Goal: Information Seeking & Learning: Learn about a topic

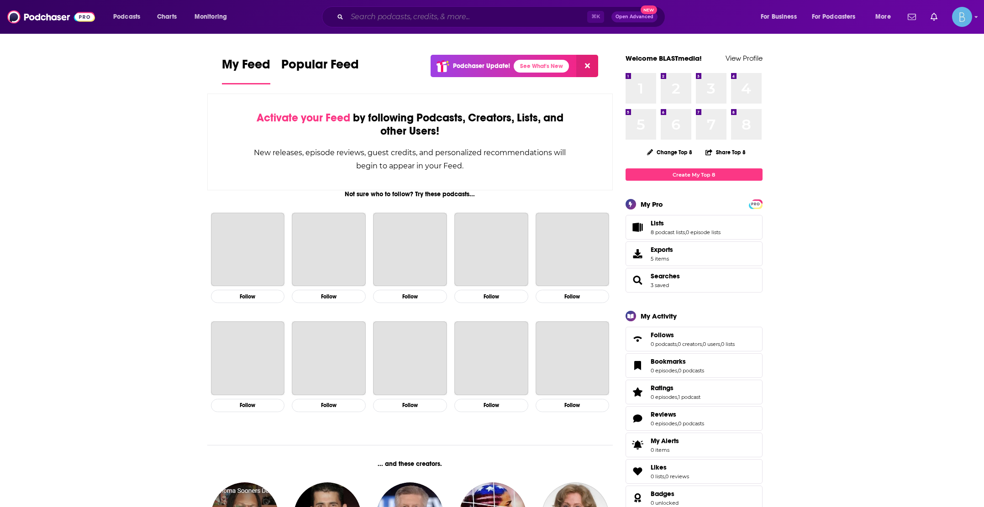
click at [393, 16] on input "Search podcasts, credits, & more..." at bounding box center [467, 17] width 240 height 15
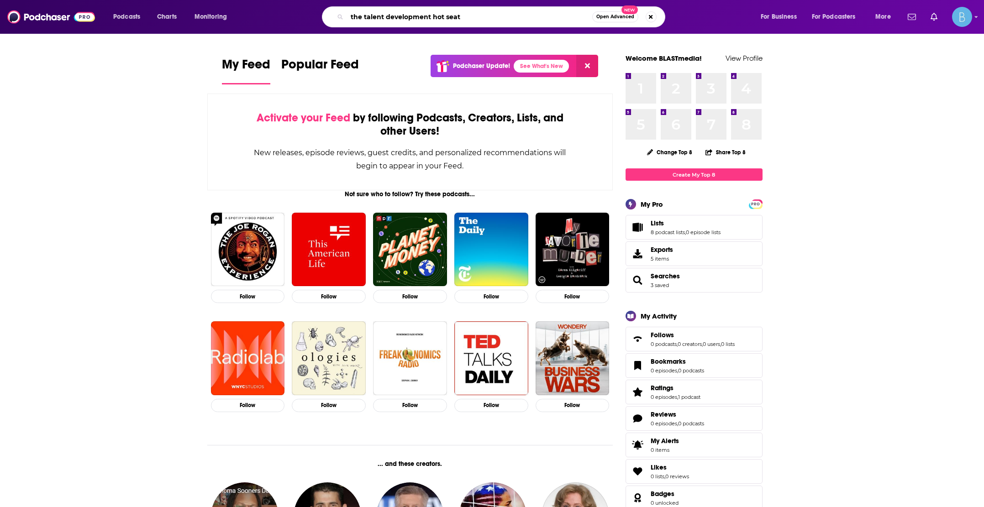
type input "the talent development hot seat"
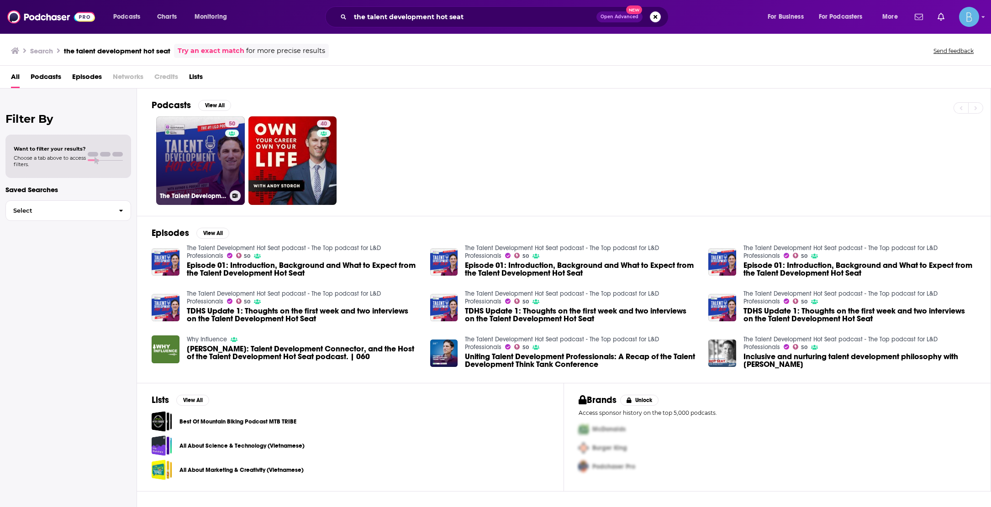
click at [213, 158] on link "50 The Talent Development Hot Seat podcast - The Top podcast for L&D Profession…" at bounding box center [200, 160] width 89 height 89
